Goal: Transaction & Acquisition: Obtain resource

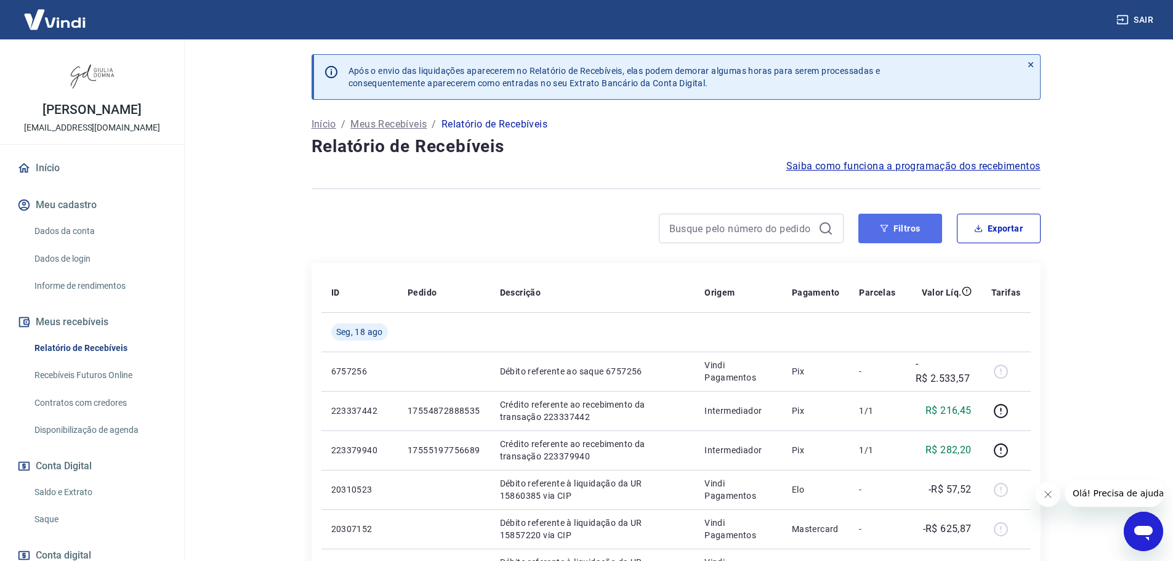
click at [895, 223] on button "Filtros" at bounding box center [900, 229] width 84 height 30
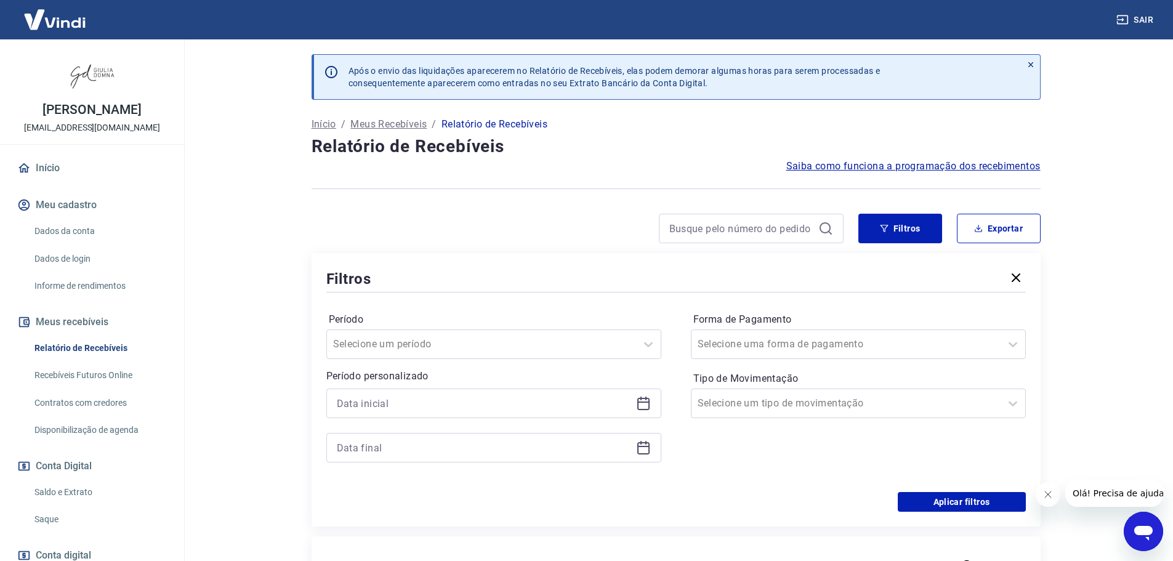
click at [648, 401] on icon at bounding box center [643, 403] width 15 height 15
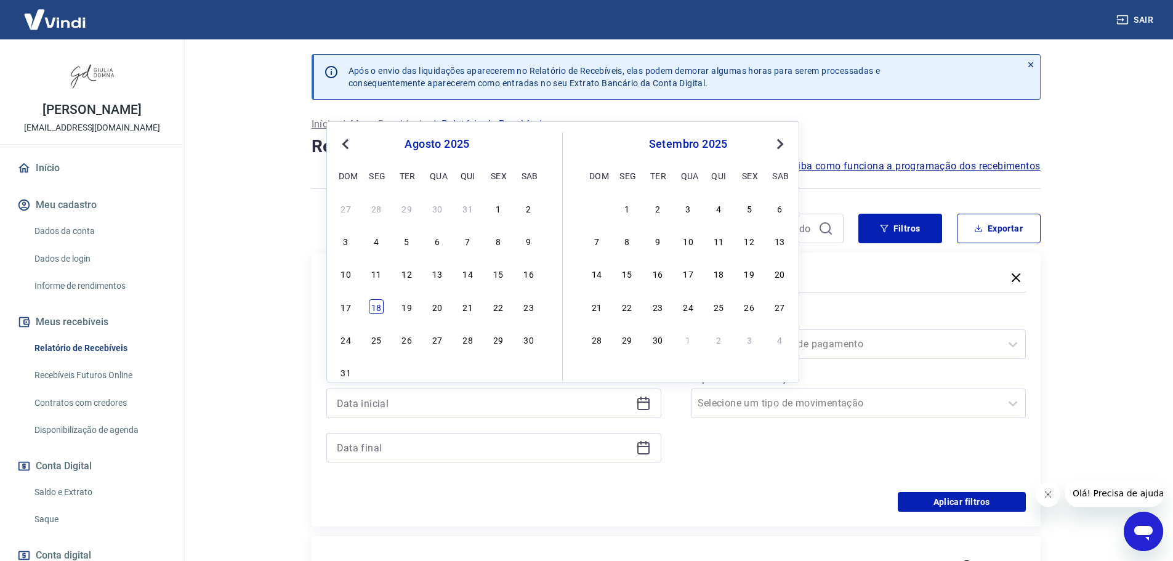
click at [374, 307] on div "18" at bounding box center [376, 306] width 15 height 15
click at [647, 447] on icon at bounding box center [643, 446] width 12 height 1
type input "[DATE]"
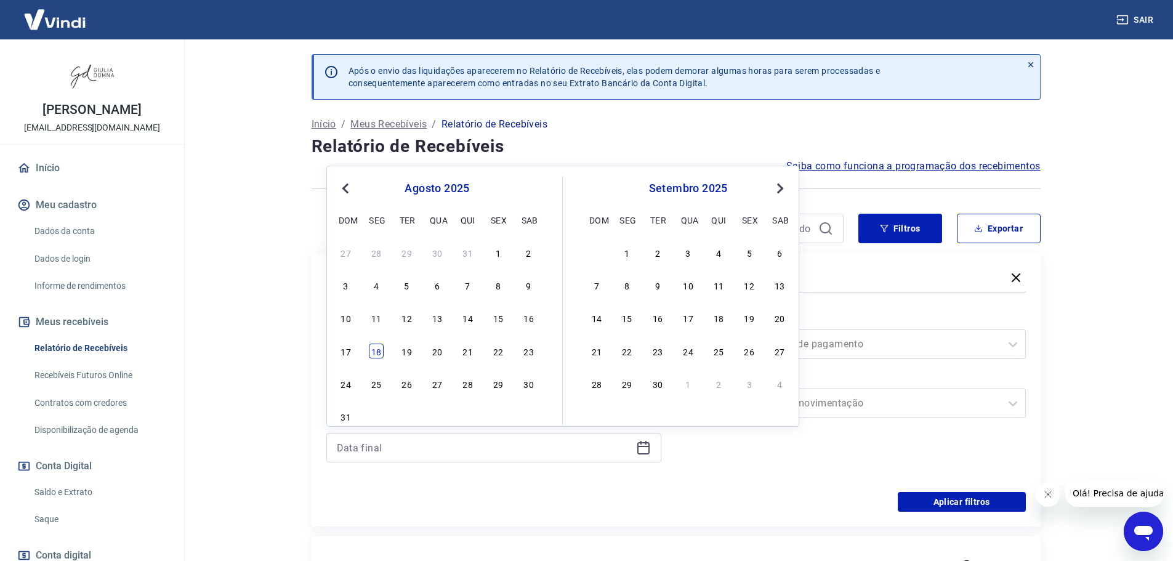
click at [375, 353] on div "18" at bounding box center [376, 351] width 15 height 15
type input "[DATE]"
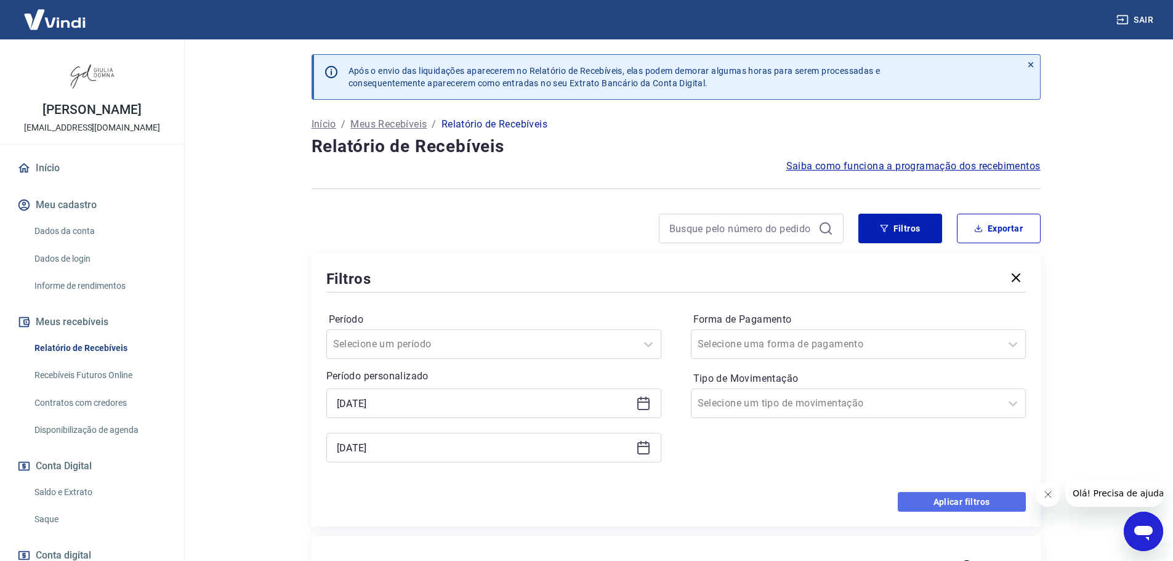
click at [954, 504] on button "Aplicar filtros" at bounding box center [962, 502] width 128 height 20
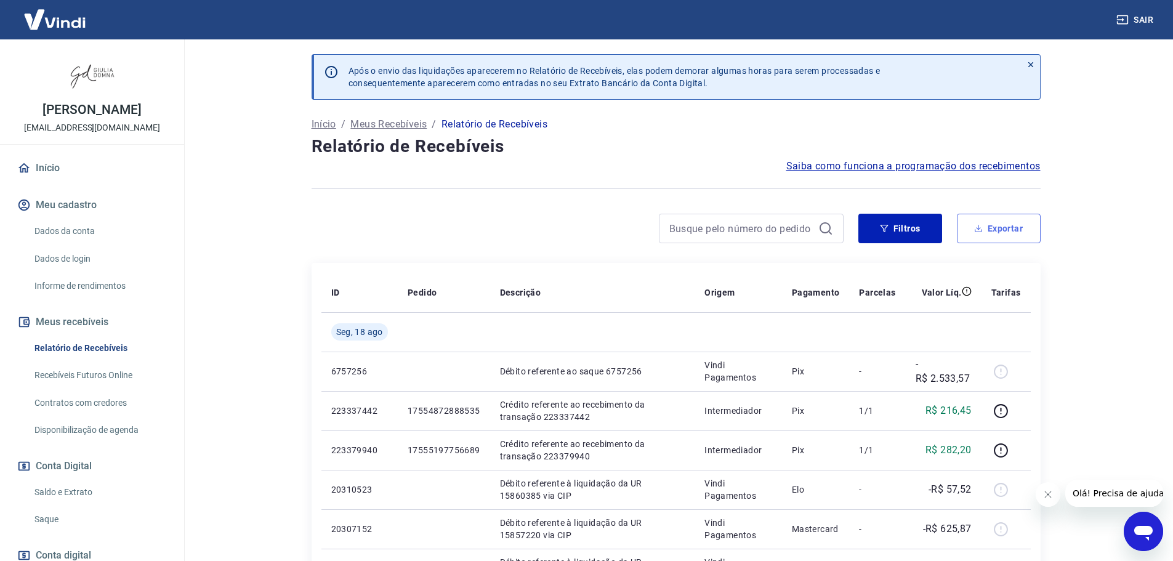
click at [1019, 229] on button "Exportar" at bounding box center [999, 229] width 84 height 30
type input "[DATE]"
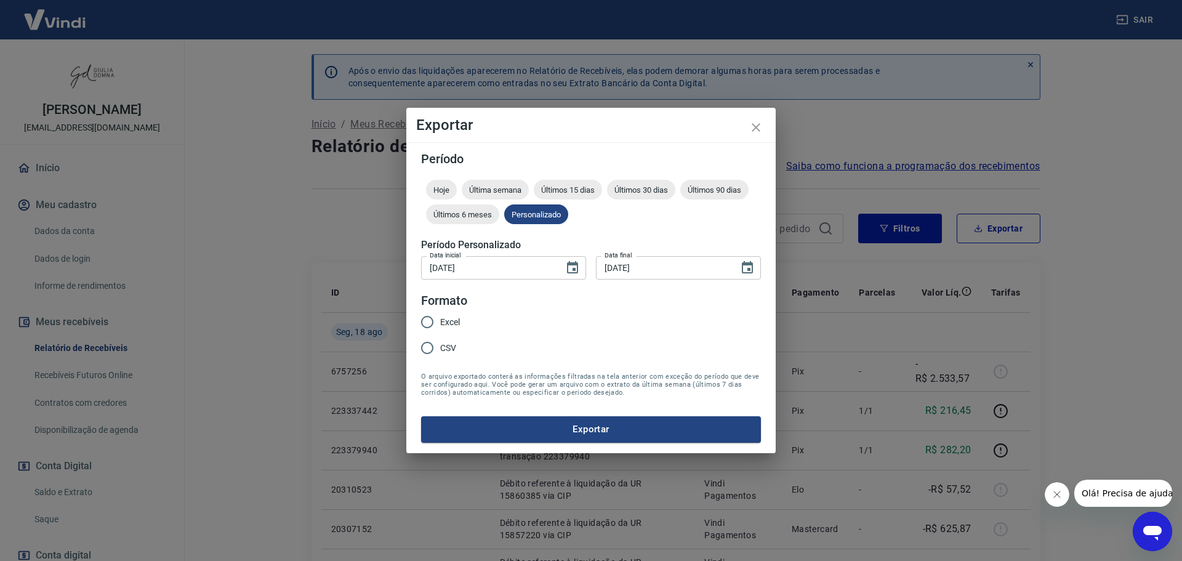
click at [432, 321] on input "Excel" at bounding box center [427, 322] width 26 height 26
radio input "true"
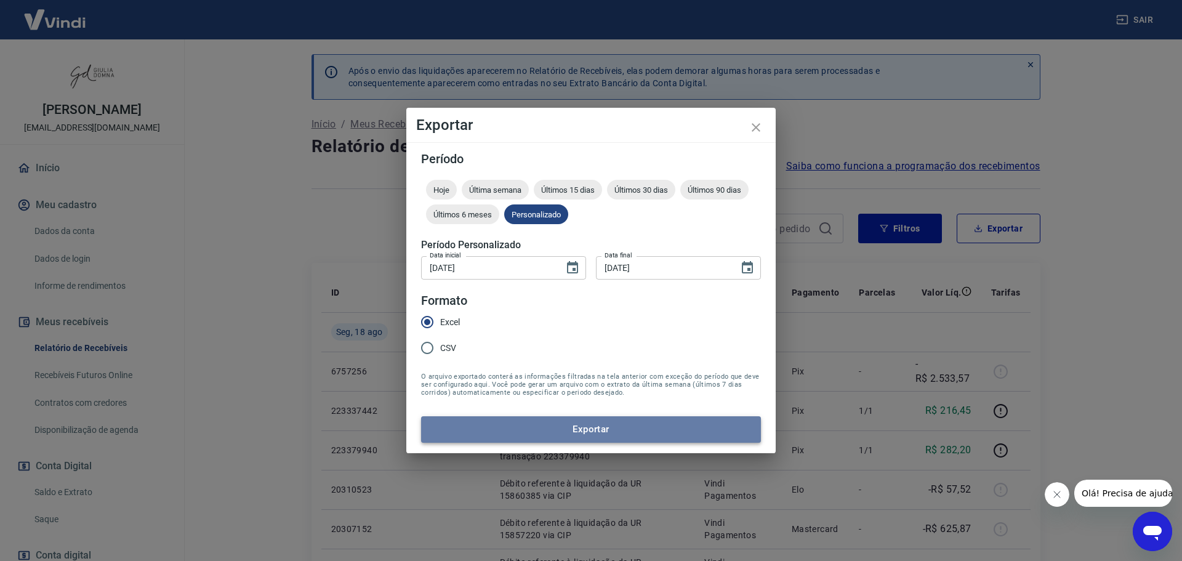
click at [640, 430] on button "Exportar" at bounding box center [591, 429] width 340 height 26
